Goal: Navigation & Orientation: Find specific page/section

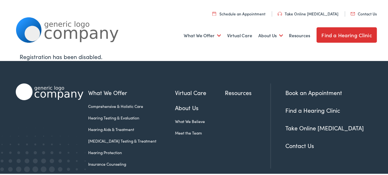
click at [334, 31] on link "Find a Hearing Clinic" at bounding box center [346, 33] width 60 height 15
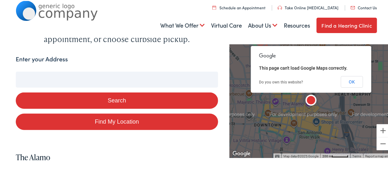
scroll to position [96, 0]
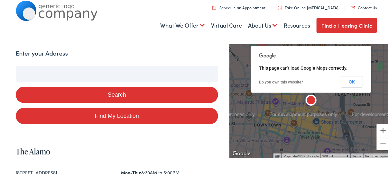
click at [304, 100] on img "The Alamo" at bounding box center [310, 100] width 15 height 15
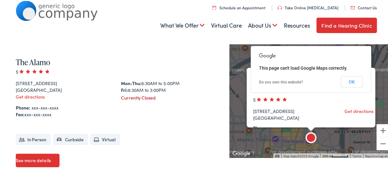
scroll to position [186, 0]
